Goal: Obtain resource: Download file/media

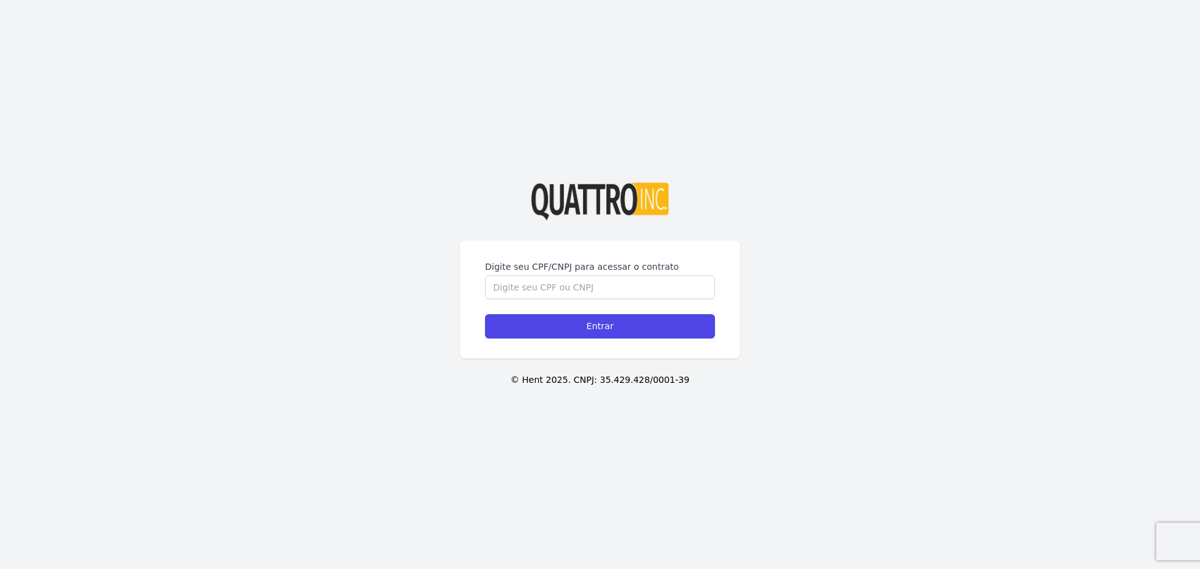
click at [582, 275] on div "Digite seu CPF/CNPJ para acessar o contrato" at bounding box center [600, 280] width 230 height 39
click at [578, 282] on input "Digite seu CPF/CNPJ para acessar o contrato" at bounding box center [600, 288] width 230 height 24
type input "52765065829"
click at [485, 314] on input "Entrar" at bounding box center [600, 326] width 230 height 24
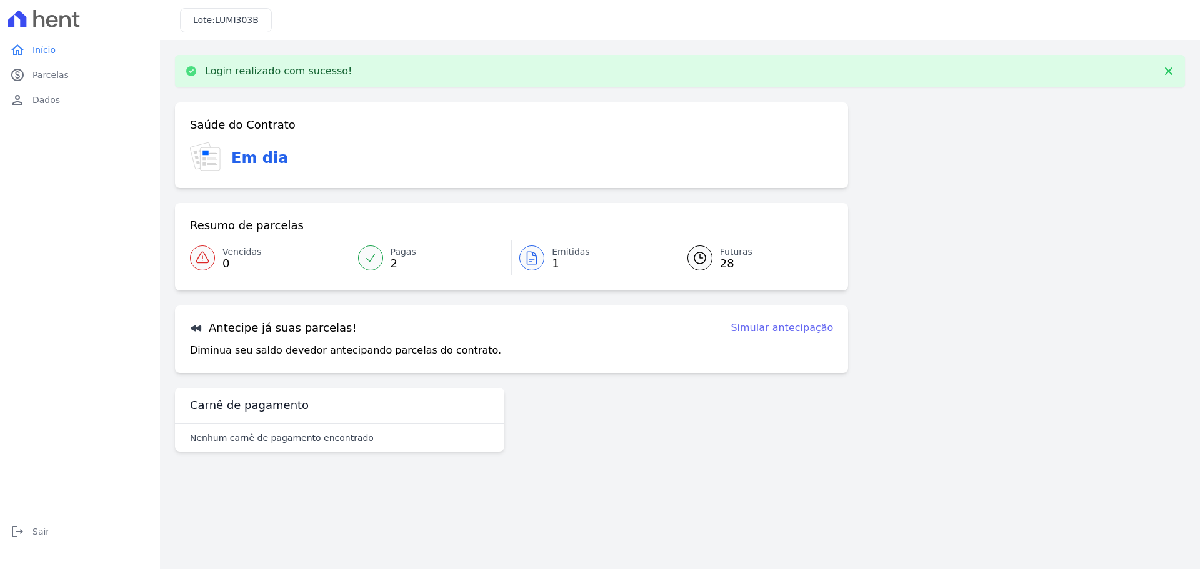
click at [529, 251] on icon at bounding box center [531, 258] width 15 height 15
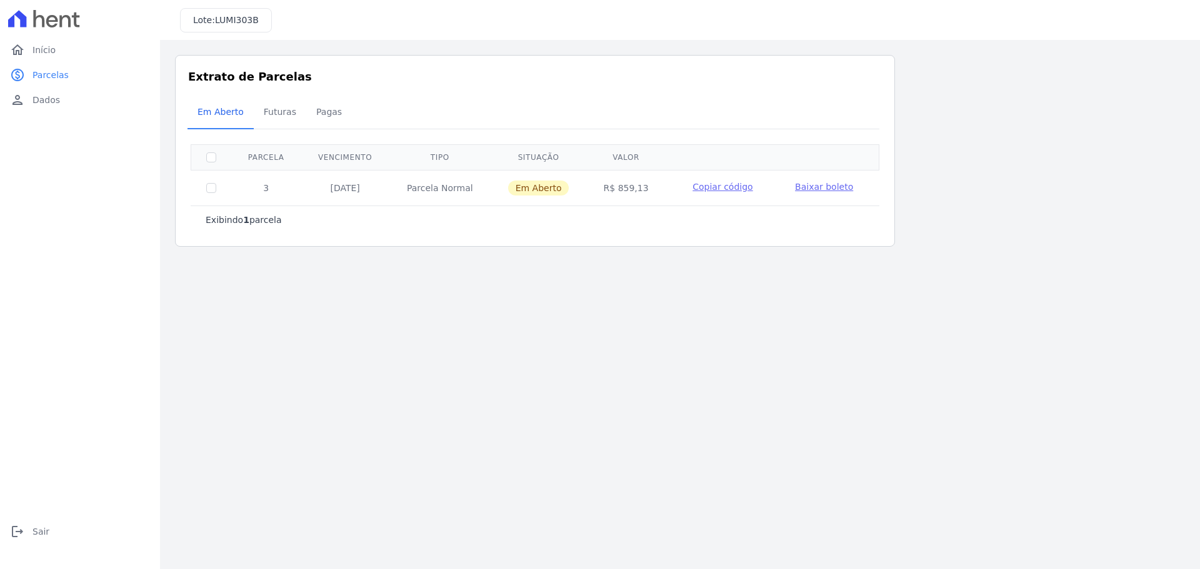
click at [826, 186] on span "Baixar boleto" at bounding box center [824, 187] width 58 height 10
click at [66, 55] on link "home Início" at bounding box center [80, 49] width 150 height 25
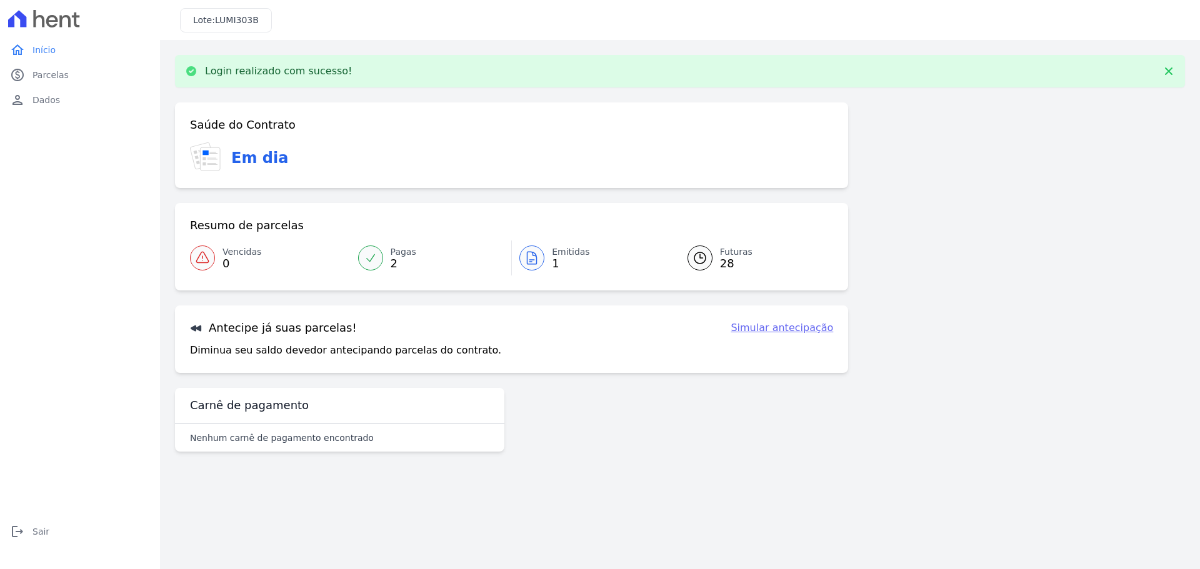
click at [66, 55] on link "home Início" at bounding box center [80, 49] width 150 height 25
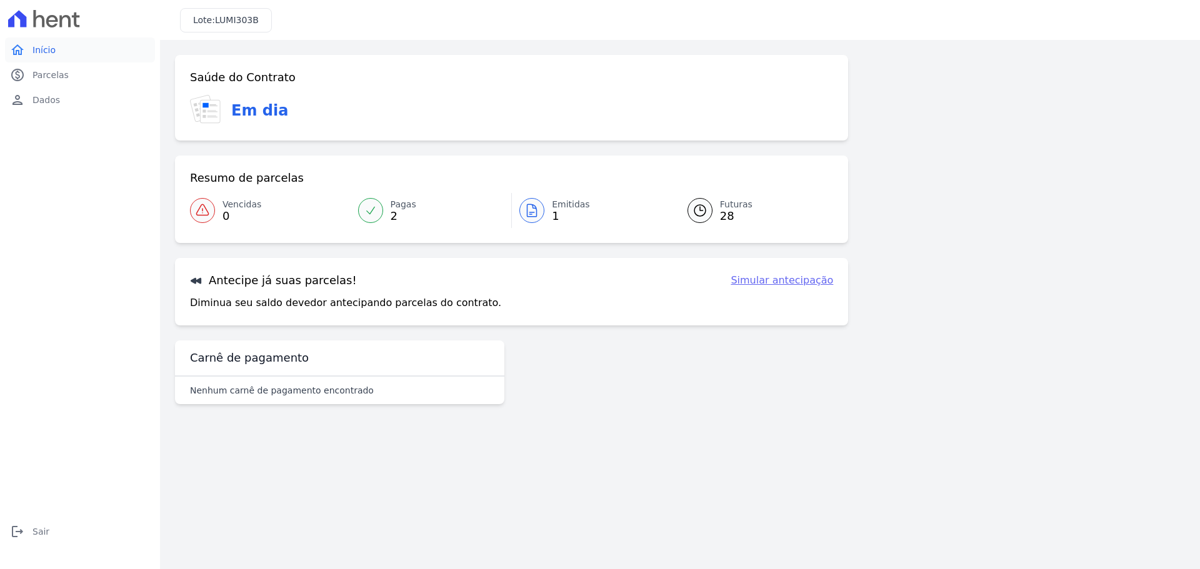
click at [66, 54] on link "home Início" at bounding box center [80, 49] width 150 height 25
click at [50, 42] on link "home Início" at bounding box center [80, 49] width 150 height 25
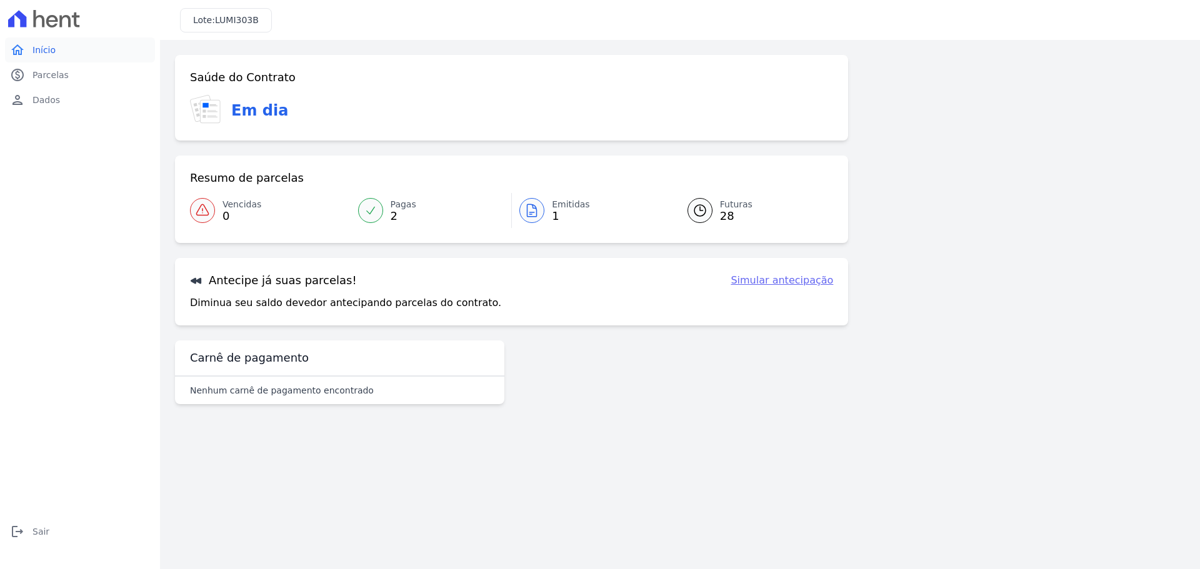
click at [87, 44] on link "home Início" at bounding box center [80, 49] width 150 height 25
click at [77, 69] on link "paid Parcelas" at bounding box center [80, 74] width 150 height 25
